Goal: Find contact information: Find contact information

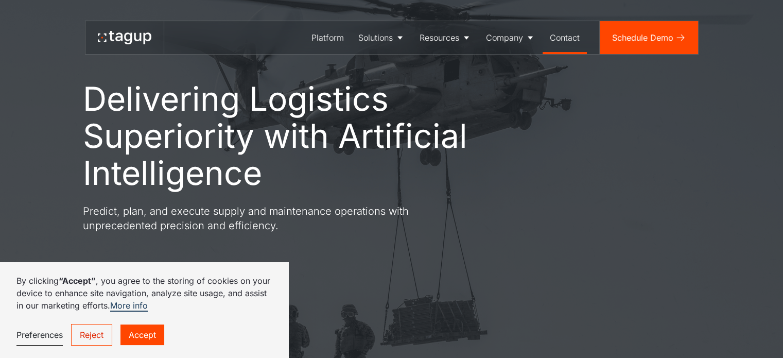
click at [561, 40] on div "Contact" at bounding box center [565, 37] width 30 height 12
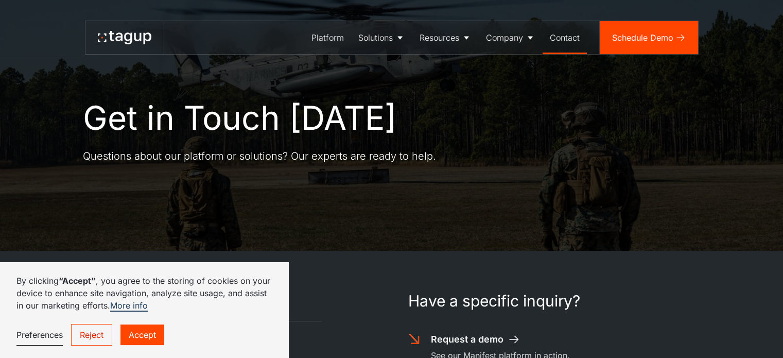
click at [137, 337] on link "Accept" at bounding box center [142, 334] width 44 height 21
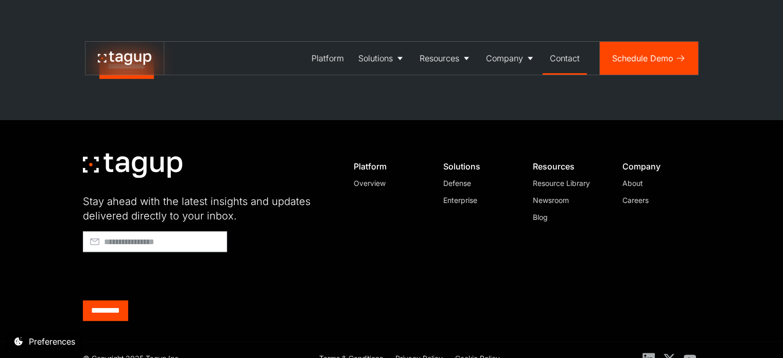
scroll to position [593, 0]
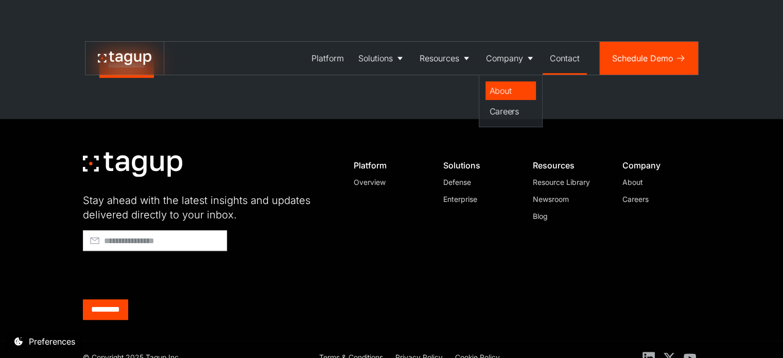
click at [504, 84] on div "About" at bounding box center [510, 90] width 42 height 12
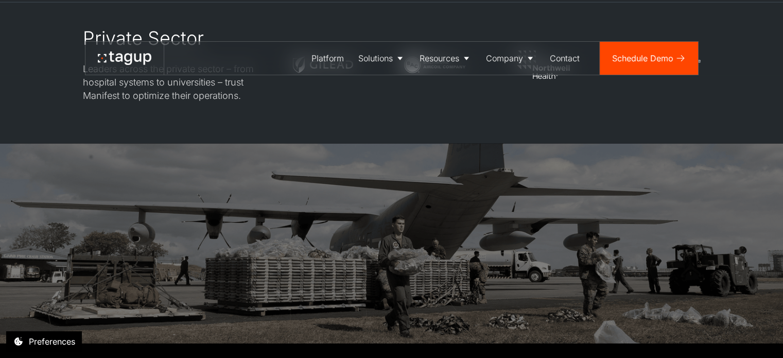
scroll to position [2948, 0]
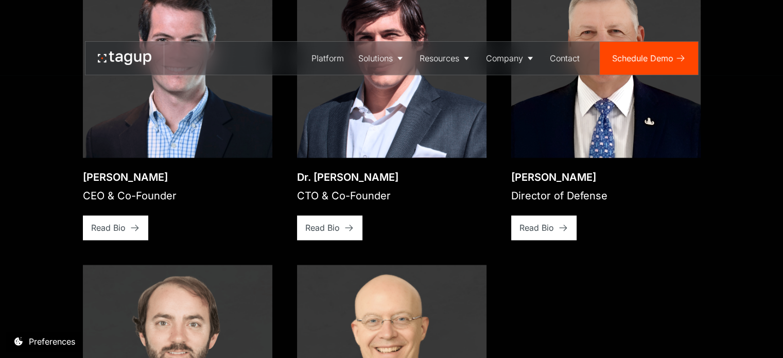
scroll to position [1456, 0]
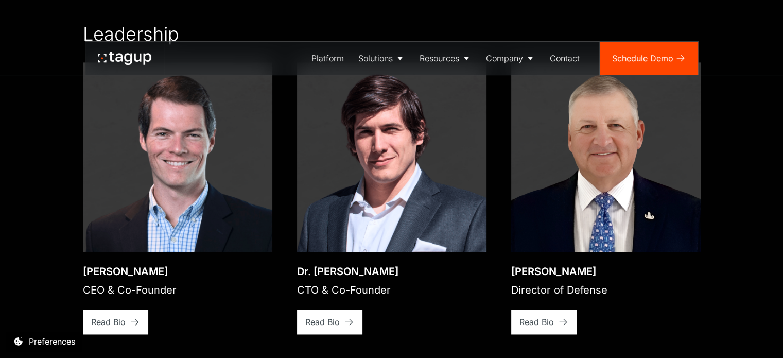
click at [123, 264] on div "Jon Garrity" at bounding box center [130, 271] width 94 height 14
copy div "Jon Garrity"
click at [158, 282] on div "CEO & Co-Founder" at bounding box center [130, 289] width 94 height 14
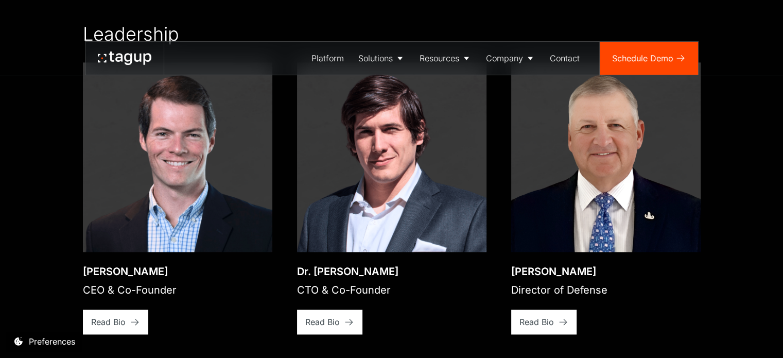
click at [158, 282] on div "CEO & Co-Founder" at bounding box center [130, 289] width 94 height 14
copy div "CEO & Co-Founder"
click at [158, 282] on div "CEO & Co-Founder" at bounding box center [130, 289] width 94 height 14
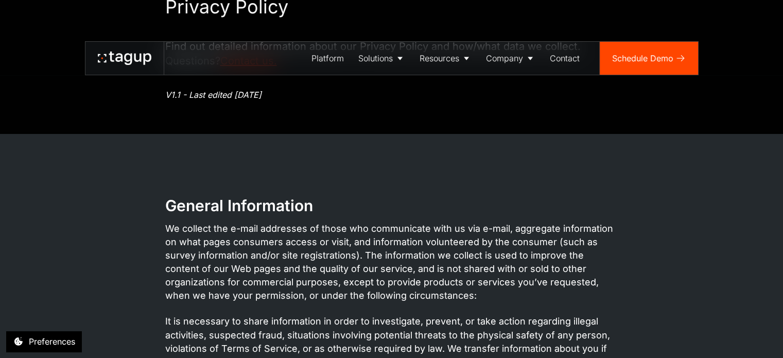
scroll to position [257, 0]
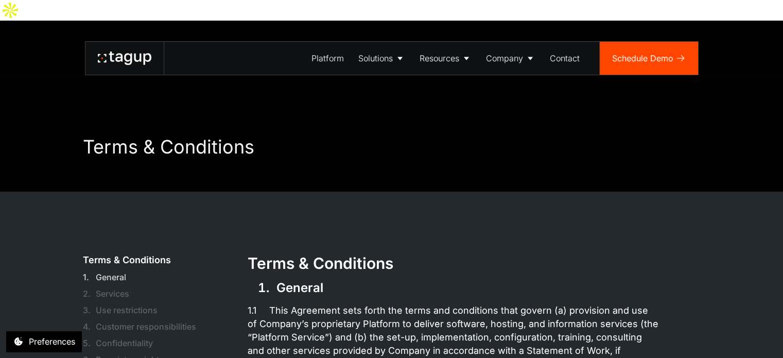
scroll to position [257, 0]
